Goal: Task Accomplishment & Management: Complete application form

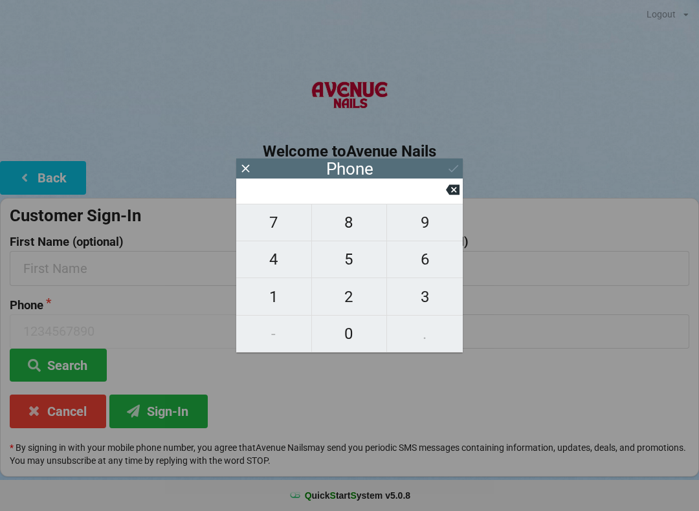
scroll to position [36, 58]
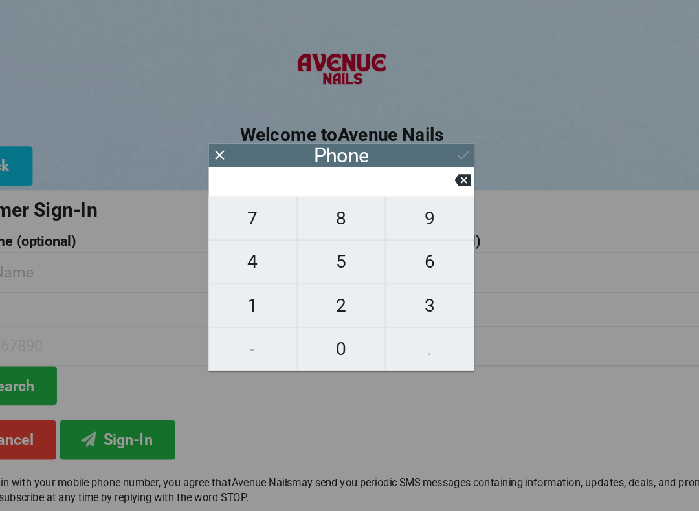
click at [387, 283] on span "3" at bounding box center [425, 296] width 76 height 27
type input "3"
click at [312, 283] on span "2" at bounding box center [349, 296] width 75 height 27
type input "32"
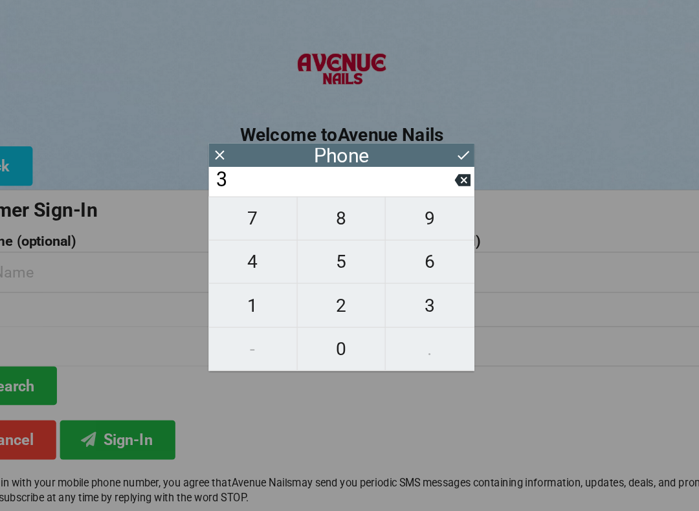
type input "32"
click at [236, 283] on span "1" at bounding box center [273, 296] width 75 height 27
type input "321"
click at [387, 209] on span "9" at bounding box center [425, 222] width 76 height 27
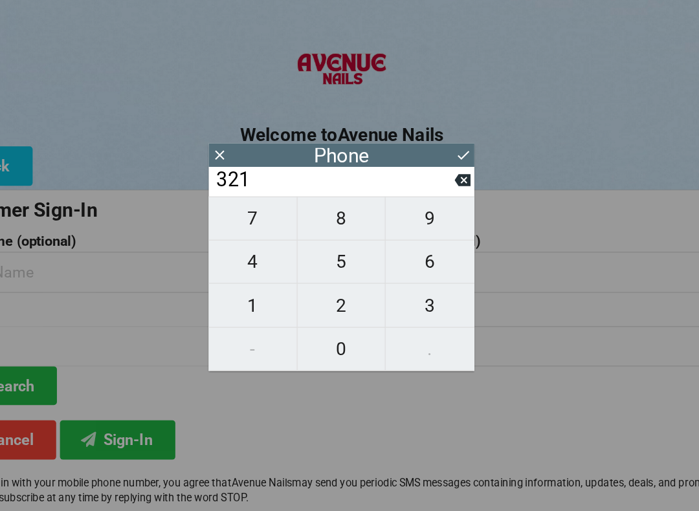
type input "3219"
click at [236, 246] on span "4" at bounding box center [273, 259] width 75 height 27
type input "32194"
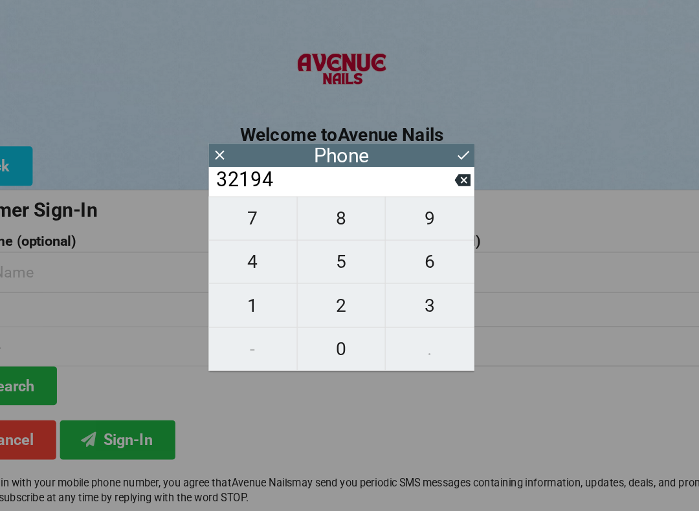
click at [312, 246] on span "5" at bounding box center [349, 259] width 75 height 27
type input "321945"
click at [236, 246] on span "4" at bounding box center [273, 259] width 75 height 27
type input "3219454"
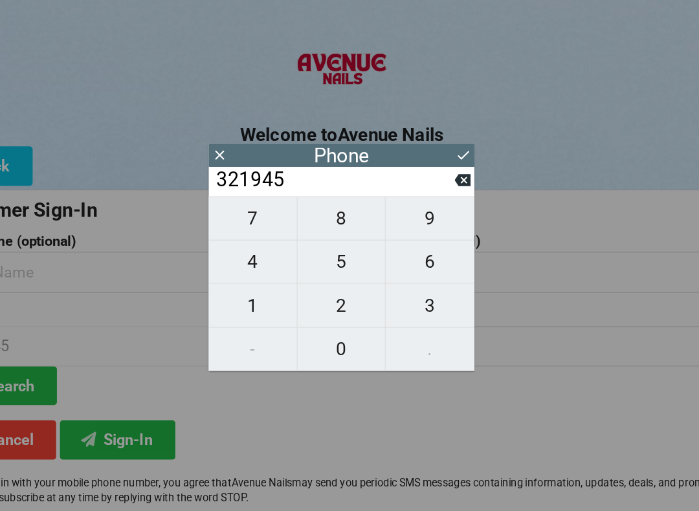
type input "3219454"
click at [387, 209] on span "9" at bounding box center [425, 222] width 76 height 27
type input "32194549"
click at [387, 283] on span "3" at bounding box center [425, 296] width 76 height 27
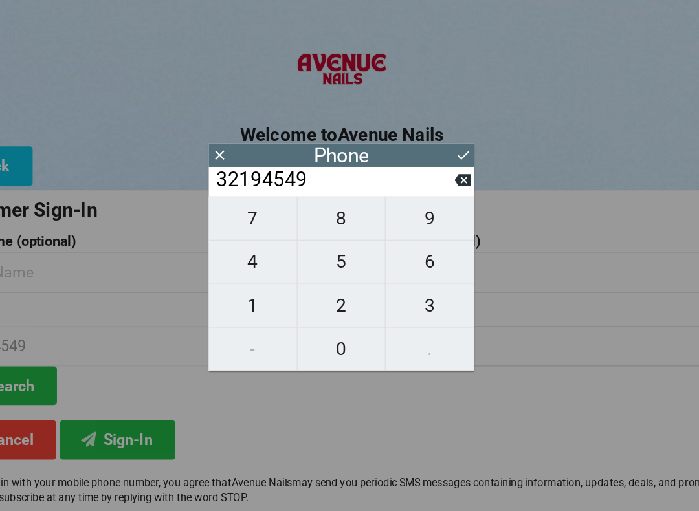
type input "321945493"
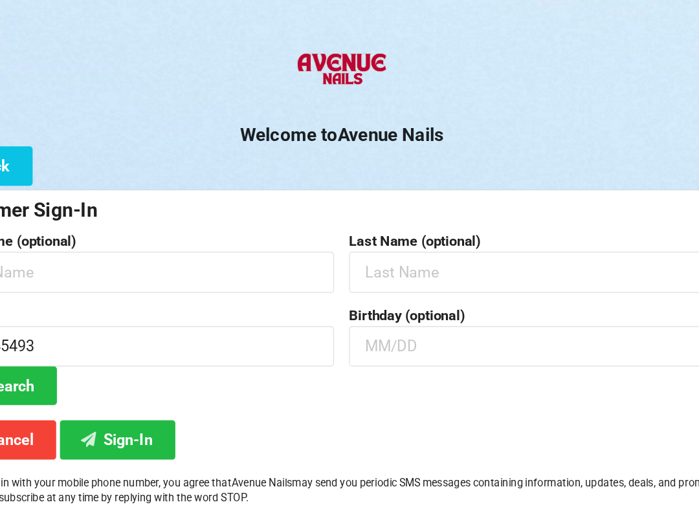
click at [384, 142] on h2 "Welcome to [GEOGRAPHIC_DATA]" at bounding box center [349, 152] width 699 height 20
click at [173, 251] on input "text" at bounding box center [176, 268] width 333 height 34
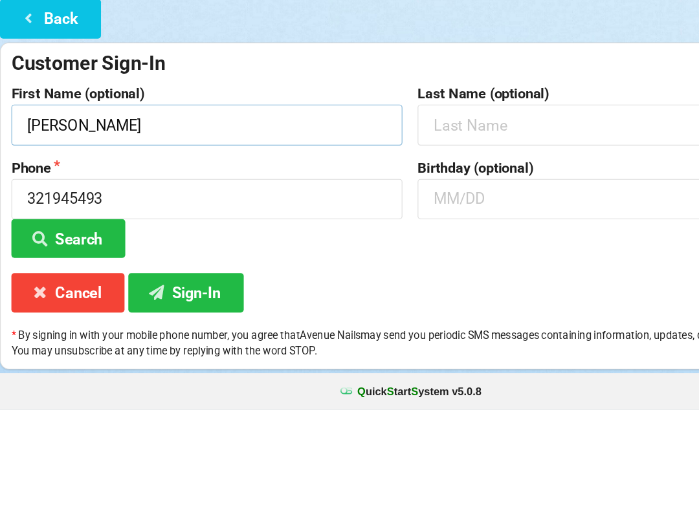
type input "[PERSON_NAME]"
click at [431, 251] on input "text" at bounding box center [522, 268] width 333 height 34
type input "[PERSON_NAME]"
click at [402, 314] on input "text" at bounding box center [522, 331] width 333 height 34
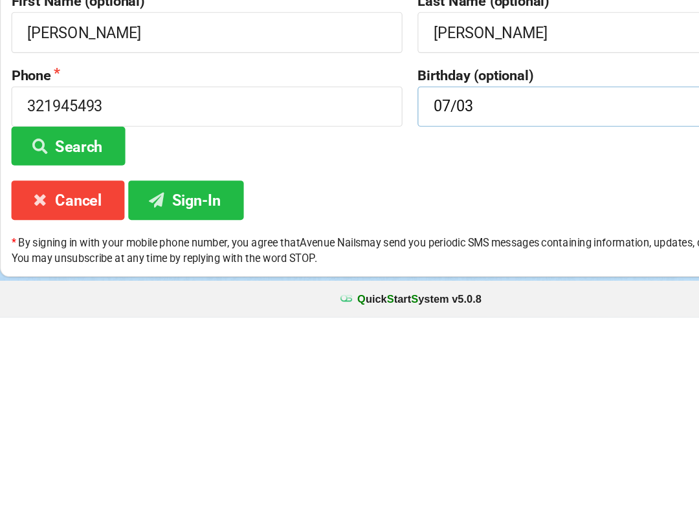
type input "07/03"
click at [171, 395] on button "Sign-In" at bounding box center [158, 411] width 98 height 33
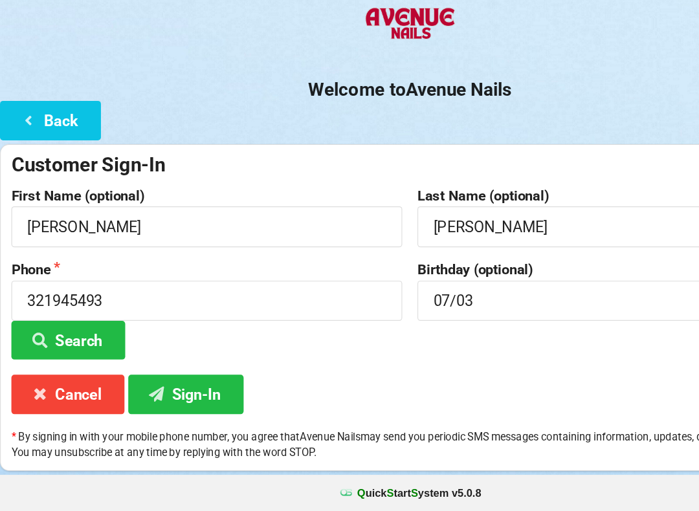
click at [183, 395] on button "Sign-In" at bounding box center [158, 411] width 98 height 33
click at [168, 395] on button "Sign-In" at bounding box center [158, 411] width 98 height 33
click at [159, 395] on button "Sign-In" at bounding box center [158, 411] width 98 height 33
click at [107, 314] on input "321945493" at bounding box center [176, 331] width 333 height 34
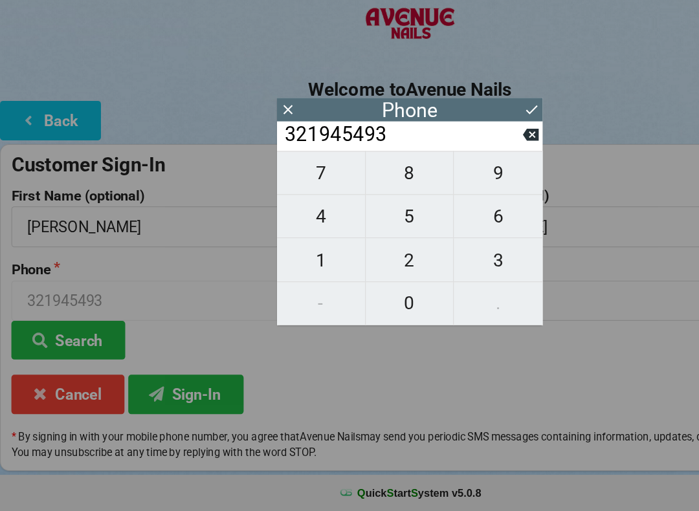
click at [437, 180] on input "321945493" at bounding box center [343, 190] width 204 height 21
click at [358, 180] on input "321945493" at bounding box center [343, 190] width 204 height 21
click at [445, 180] on input "321945493" at bounding box center [343, 190] width 204 height 21
click at [451, 185] on icon at bounding box center [453, 190] width 14 height 10
click at [449, 185] on icon at bounding box center [453, 190] width 14 height 10
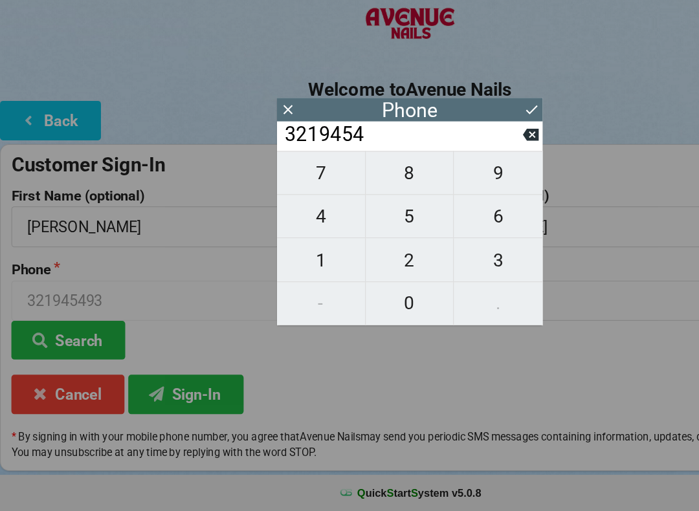
click at [449, 185] on icon at bounding box center [453, 190] width 14 height 10
type input "321945"
click at [353, 209] on span "8" at bounding box center [349, 222] width 75 height 27
type input "3219458"
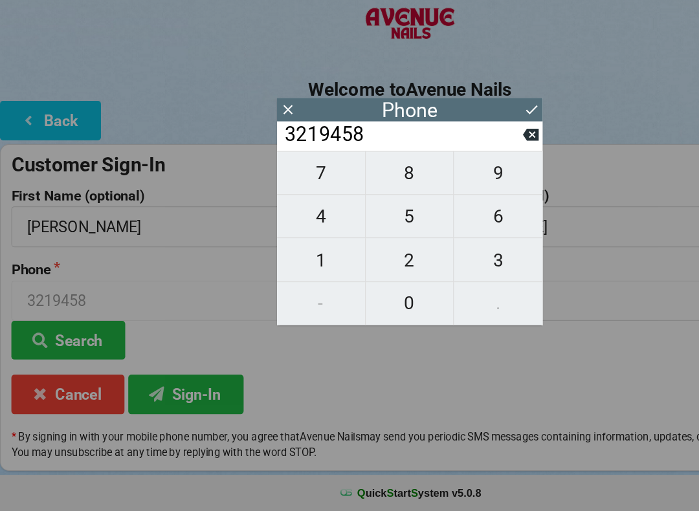
click at [278, 246] on span "4" at bounding box center [273, 259] width 75 height 27
type input "32194584"
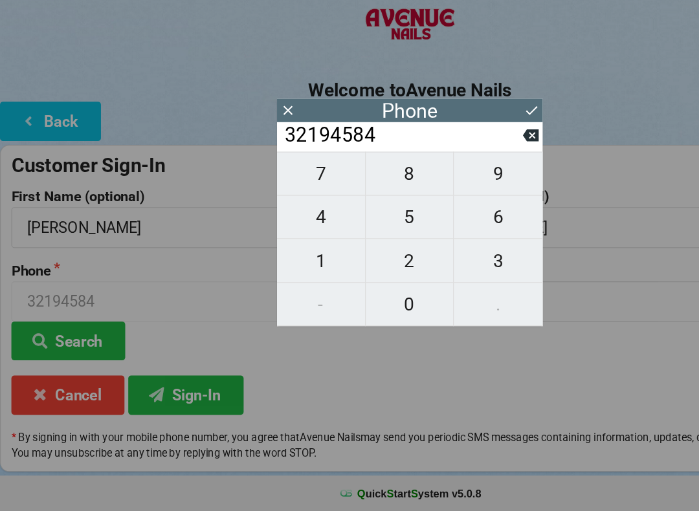
click at [426, 209] on span "9" at bounding box center [425, 222] width 76 height 27
type input "321945849"
click at [423, 283] on span "3" at bounding box center [425, 296] width 76 height 27
type input "3219458493"
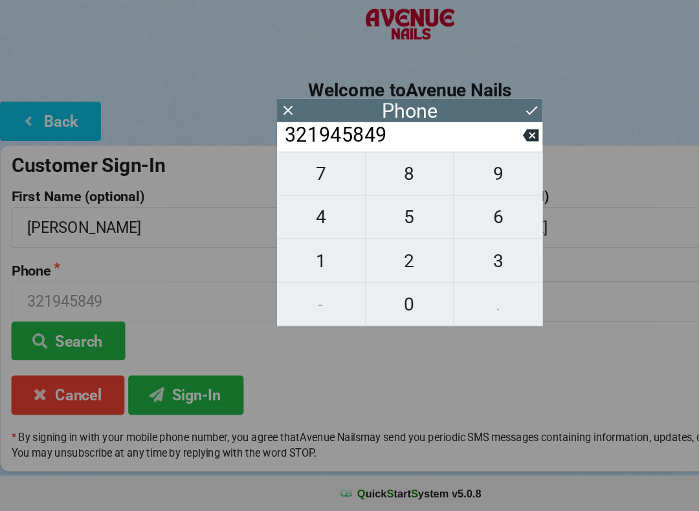
type input "3219458493"
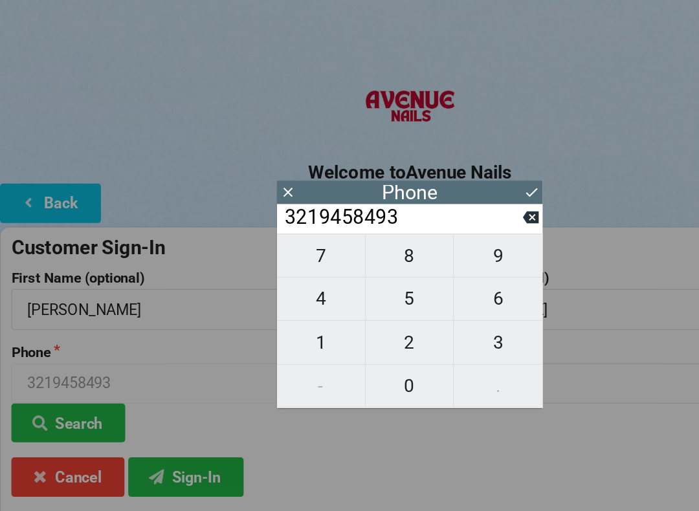
click at [452, 167] on icon at bounding box center [453, 169] width 10 height 8
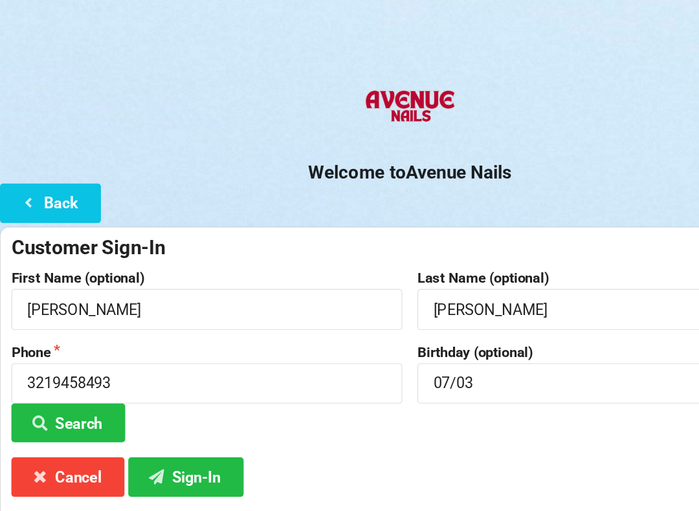
click at [166, 400] on button "Sign-In" at bounding box center [158, 411] width 98 height 33
